Goal: Information Seeking & Learning: Stay updated

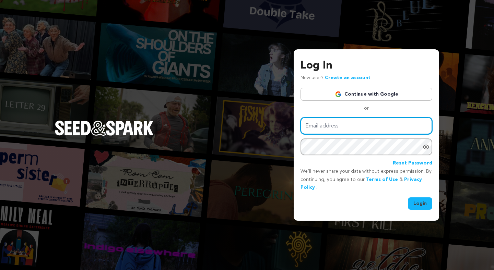
click at [351, 124] on input "Email address" at bounding box center [367, 126] width 132 height 18
type input "[PERSON_NAME][EMAIL_ADDRESS][PERSON_NAME][DOMAIN_NAME]"
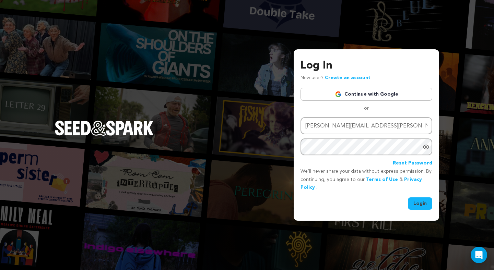
click at [358, 97] on link "Continue with Google" at bounding box center [367, 94] width 132 height 13
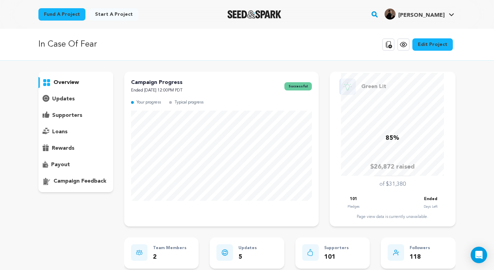
click at [69, 101] on p "updates" at bounding box center [63, 99] width 23 height 8
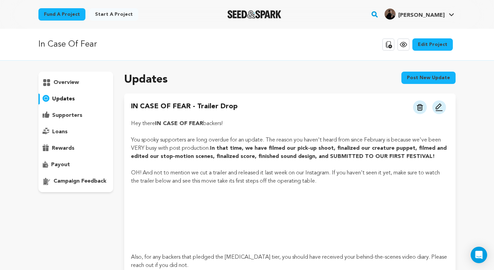
click at [66, 100] on p "updates" at bounding box center [63, 99] width 23 height 8
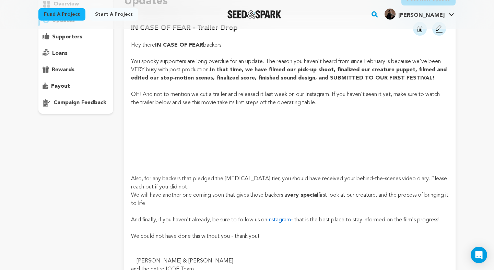
scroll to position [86, 0]
